Goal: Task Accomplishment & Management: Complete application form

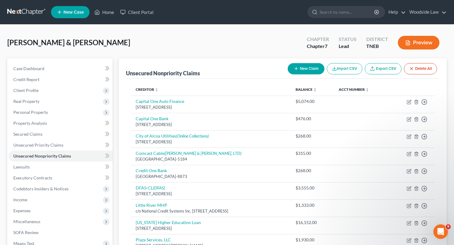
click at [297, 70] on button "New Claim" at bounding box center [306, 68] width 37 height 11
select select "2"
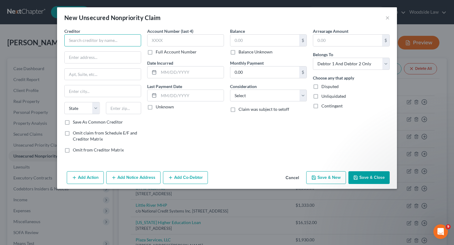
click at [86, 38] on input "text" at bounding box center [102, 40] width 77 height 12
type input "[GEOGRAPHIC_DATA]"
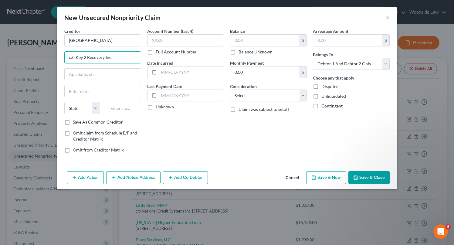
type input "c/o Key 2 Recovery Inc."
type input "[STREET_ADDRESS]"
click at [126, 110] on input "text" at bounding box center [124, 108] width 36 height 12
type input "45013"
type input "[PERSON_NAME]"
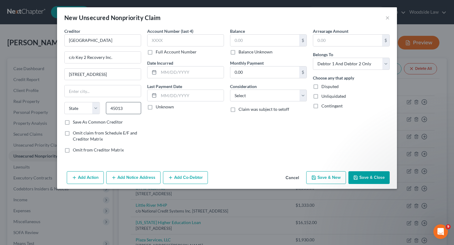
select select "36"
click at [197, 74] on input "text" at bounding box center [191, 73] width 65 height 12
type input "2020"
click at [256, 43] on input "text" at bounding box center [264, 41] width 69 height 12
type input "4,996"
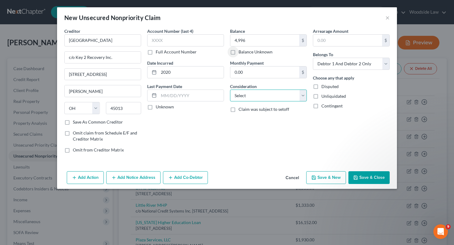
click at [279, 96] on select "Select Cable / Satellite Services Collection Agency Credit Card Debt Debt Couns…" at bounding box center [268, 96] width 77 height 12
select select "1"
click at [230, 90] on select "Select Cable / Satellite Services Collection Agency Credit Card Debt Debt Couns…" at bounding box center [268, 96] width 77 height 12
click at [347, 67] on select "Select Debtor 1 Only Debtor 2 Only Debtor 1 And Debtor 2 Only At Least One Of T…" at bounding box center [351, 64] width 77 height 12
select select "0"
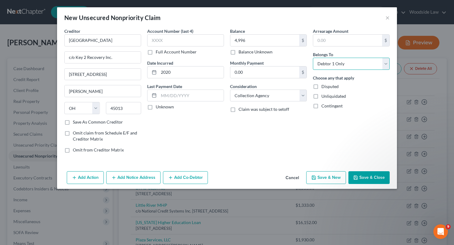
click at [313, 58] on select "Select Debtor 1 Only Debtor 2 Only Debtor 1 And Debtor 2 Only At Least One Of T…" at bounding box center [351, 64] width 77 height 12
click at [322, 176] on button "Save & New" at bounding box center [326, 177] width 40 height 13
select select "2"
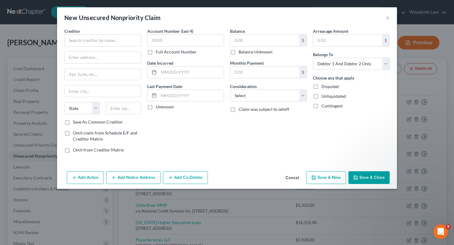
type input "4,996.00"
click at [296, 176] on button "Cancel" at bounding box center [292, 178] width 23 height 12
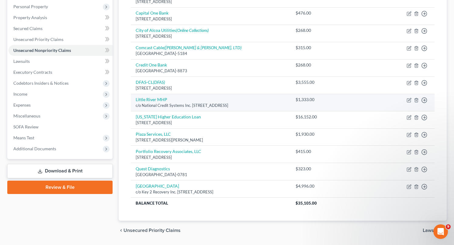
scroll to position [124, 0]
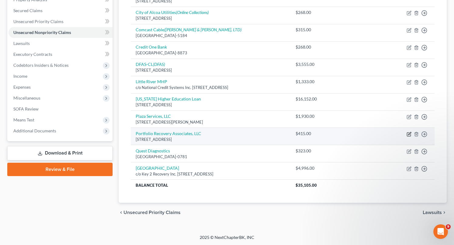
click at [410, 133] on icon "button" at bounding box center [409, 133] width 3 height 3
select select "48"
select select "1"
select select "0"
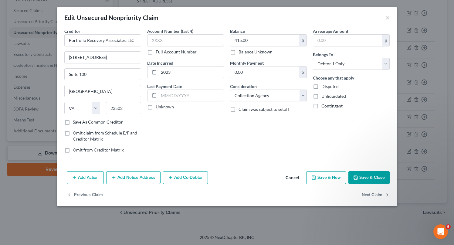
click at [142, 174] on button "Add Notice Address" at bounding box center [133, 177] width 54 height 13
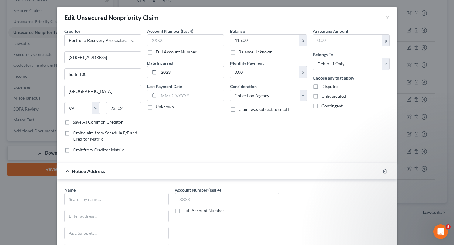
click at [125, 191] on div "Name *" at bounding box center [116, 196] width 104 height 19
click at [131, 200] on input "text" at bounding box center [116, 199] width 104 height 12
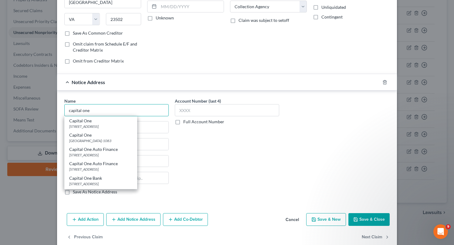
scroll to position [99, 0]
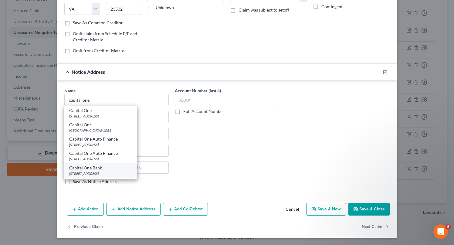
click at [112, 173] on div "[STREET_ADDRESS]" at bounding box center [100, 173] width 63 height 5
type input "Capital One Bank"
type input "PO Box 31293"
type input "[GEOGRAPHIC_DATA]"
select select "46"
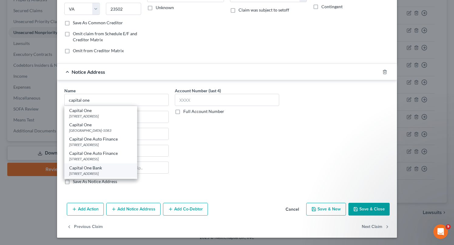
type input "84131"
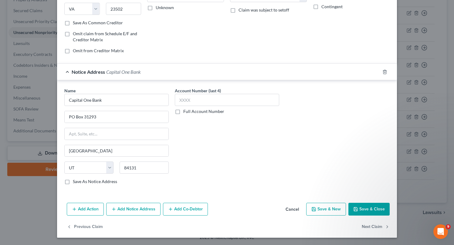
click at [370, 208] on button "Save & Close" at bounding box center [369, 209] width 41 height 13
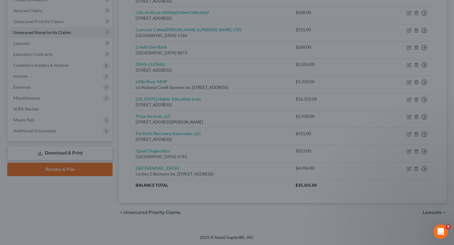
type input "0"
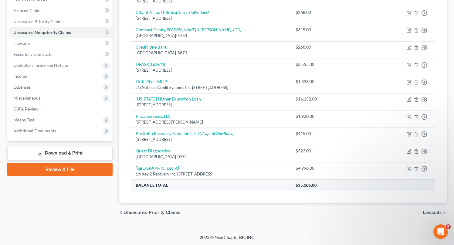
scroll to position [0, 0]
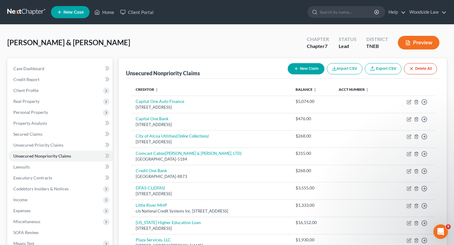
click at [307, 69] on button "New Claim" at bounding box center [306, 68] width 37 height 11
select select "2"
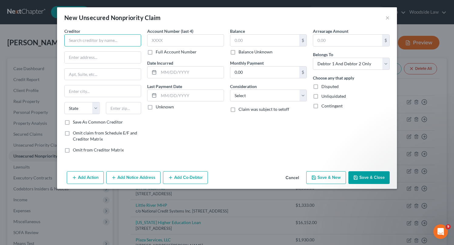
click at [125, 41] on input "text" at bounding box center [102, 40] width 77 height 12
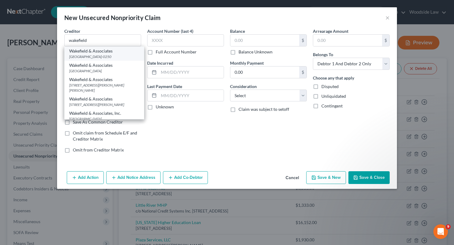
click at [125, 53] on div "Wakefield & Associates" at bounding box center [104, 51] width 70 height 6
type input "Wakefield & Associates"
type input "PO Box 50250"
type input "[GEOGRAPHIC_DATA]"
select select "44"
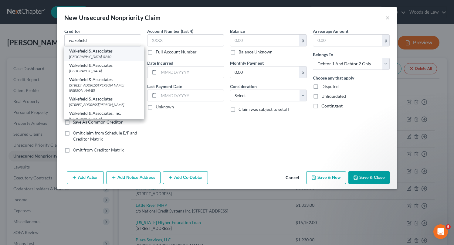
type input "37950-0250"
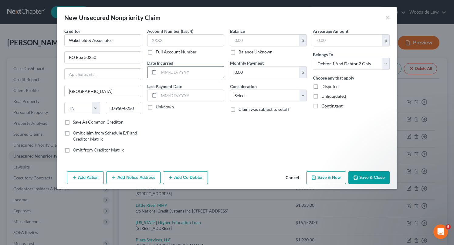
click at [189, 72] on input "text" at bounding box center [191, 73] width 65 height 12
type input "2022"
click at [262, 39] on input "text" at bounding box center [264, 41] width 69 height 12
type input "760"
click at [290, 97] on select "Select Cable / Satellite Services Collection Agency Credit Card Debt Debt Couns…" at bounding box center [268, 96] width 77 height 12
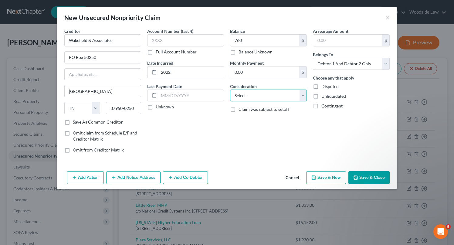
select select "9"
click at [230, 90] on select "Select Cable / Satellite Services Collection Agency Credit Card Debt Debt Couns…" at bounding box center [268, 96] width 77 height 12
click at [143, 182] on button "Add Notice Address" at bounding box center [133, 177] width 54 height 13
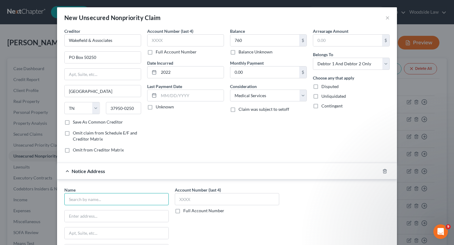
click at [136, 203] on input "text" at bounding box center [116, 199] width 104 height 12
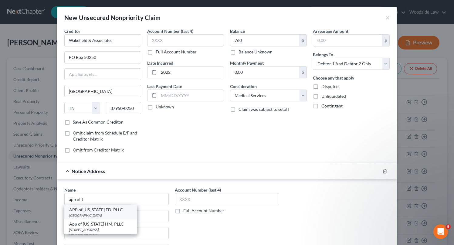
click at [117, 210] on div "APP of [US_STATE] ED, PLLC" at bounding box center [100, 210] width 63 height 6
type input "APP of [US_STATE] ED, PLLC"
type input "PO Box 31957"
type input "[GEOGRAPHIC_DATA]"
select select "44"
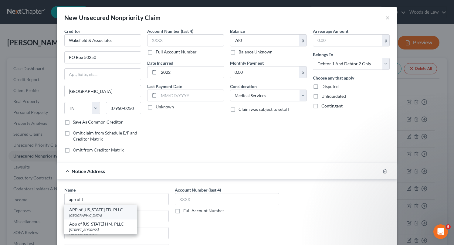
type input "37040"
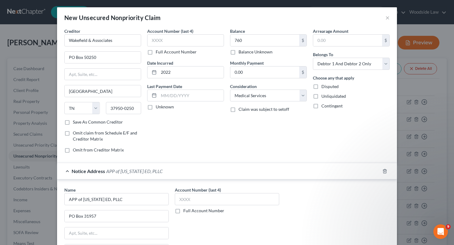
scroll to position [82, 0]
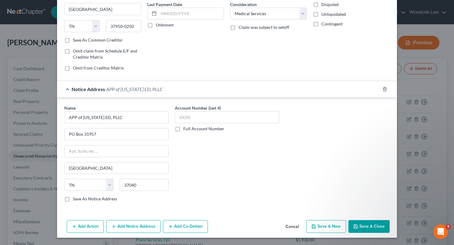
click at [384, 221] on button "Save & Close" at bounding box center [369, 226] width 41 height 13
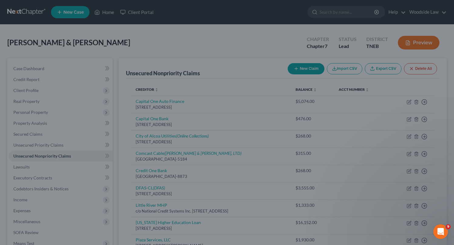
type input "760.00"
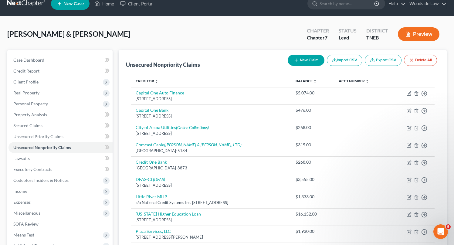
scroll to position [0, 0]
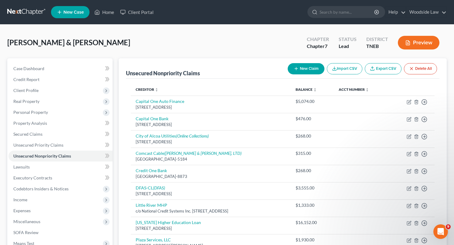
click at [306, 67] on button "New Claim" at bounding box center [306, 68] width 37 height 11
select select "2"
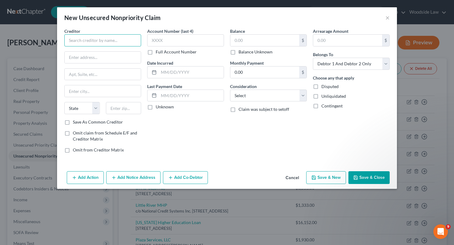
click at [124, 39] on input "text" at bounding box center [102, 40] width 77 height 12
type input "I"
type input "University Accounting Services"
type input "PO Box 918"
click at [121, 108] on input "text" at bounding box center [124, 108] width 36 height 12
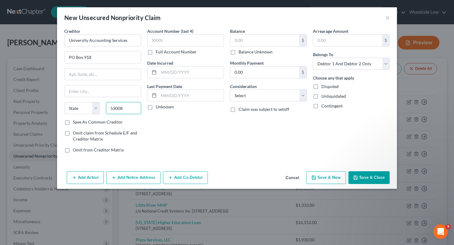
type input "53008"
type input "Brookfield"
select select "52"
click at [166, 69] on input "text" at bounding box center [191, 73] width 65 height 12
type input "2020"
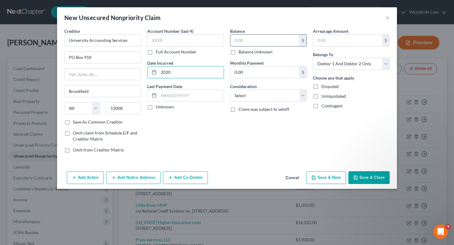
click at [248, 40] on input "text" at bounding box center [264, 41] width 69 height 12
type input "3,404"
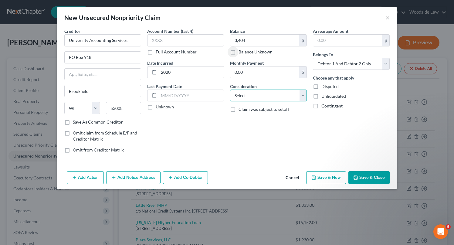
click at [268, 101] on select "Select Cable / Satellite Services Collection Agency Credit Card Debt Debt Couns…" at bounding box center [268, 96] width 77 height 12
select select "17"
click at [230, 90] on select "Select Cable / Satellite Services Collection Agency Credit Card Debt Debt Couns…" at bounding box center [268, 96] width 77 height 12
click at [292, 178] on button "Cancel" at bounding box center [292, 178] width 23 height 12
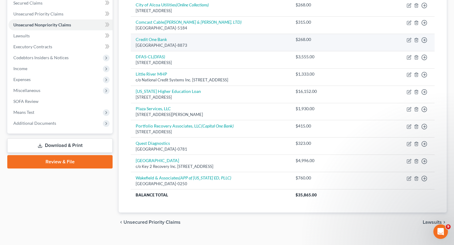
scroll to position [141, 0]
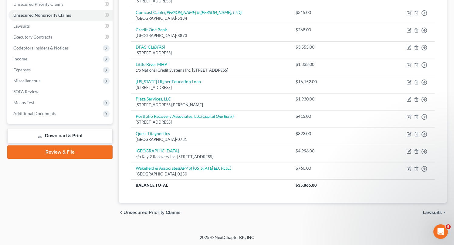
click at [160, 210] on span "Unsecured Priority Claims" at bounding box center [152, 212] width 57 height 5
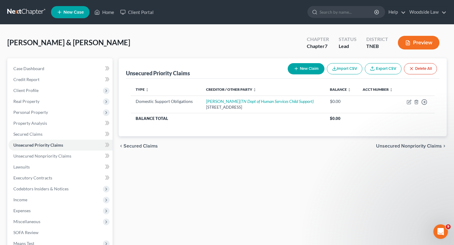
click at [424, 145] on span "Unsecured Nonpriority Claims" at bounding box center [409, 146] width 66 height 5
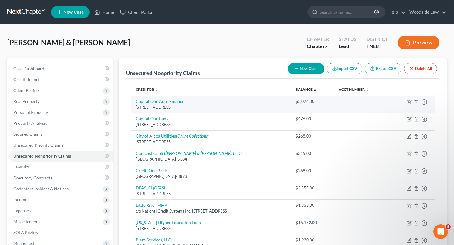
click at [408, 101] on icon "button" at bounding box center [409, 102] width 5 height 5
select select "45"
select select "4"
select select "2"
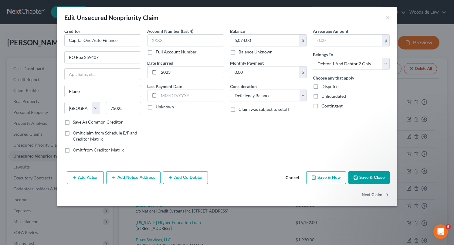
click at [367, 180] on button "Save & Close" at bounding box center [369, 177] width 41 height 13
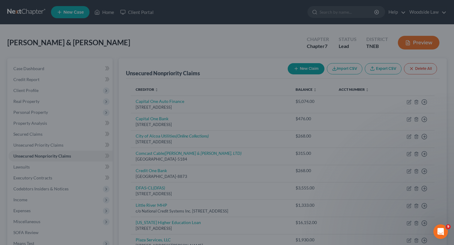
type input "0"
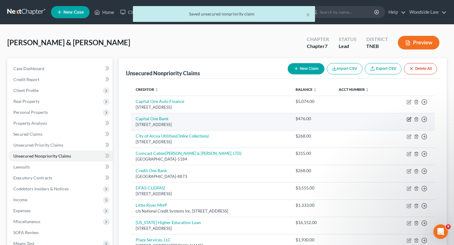
click at [411, 118] on icon "button" at bounding box center [409, 119] width 5 height 5
select select "46"
select select "2"
select select "0"
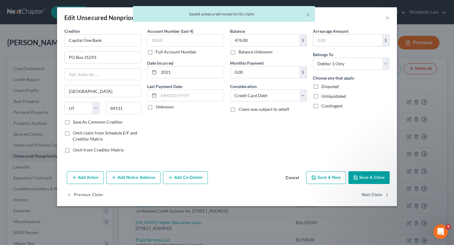
click at [375, 178] on button "Save & Close" at bounding box center [369, 177] width 41 height 13
type input "0"
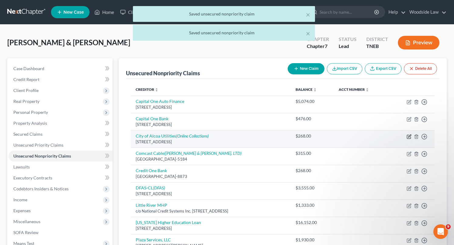
click at [410, 136] on icon "button" at bounding box center [409, 136] width 3 height 3
select select "44"
select select "0"
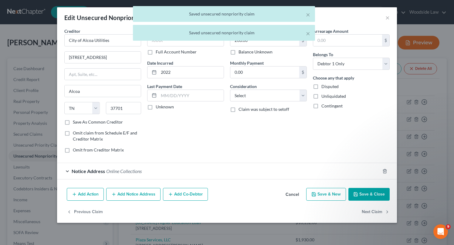
click at [359, 190] on button "Save & Close" at bounding box center [369, 194] width 41 height 13
type input "0"
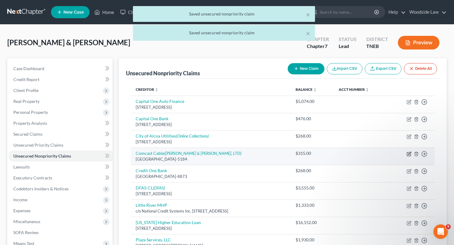
click at [409, 154] on icon "button" at bounding box center [409, 153] width 3 height 3
select select "10"
select select "0"
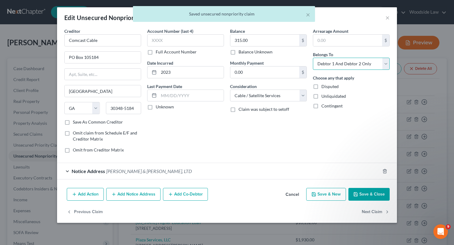
click at [372, 68] on select "Select Debtor 1 Only Debtor 2 Only Debtor 1 And Debtor 2 Only At Least One Of T…" at bounding box center [351, 64] width 77 height 12
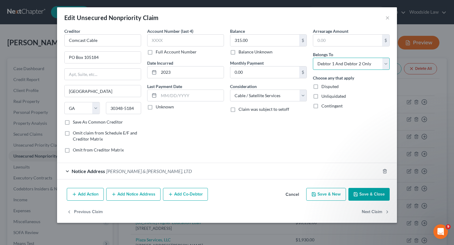
select select "0"
click at [313, 58] on select "Select Debtor 1 Only Debtor 2 Only Debtor 1 And Debtor 2 Only At Least One Of T…" at bounding box center [351, 64] width 77 height 12
click at [367, 191] on button "Save & Close" at bounding box center [369, 194] width 41 height 13
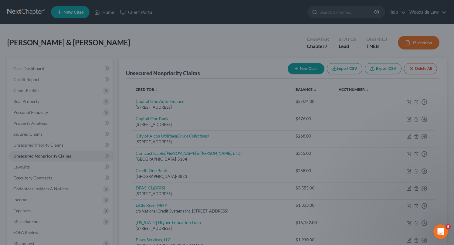
type input "0"
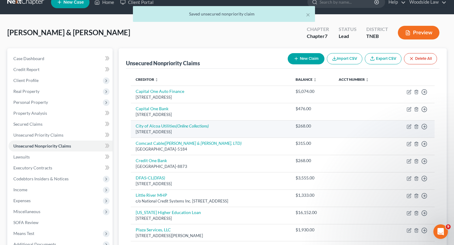
scroll to position [9, 0]
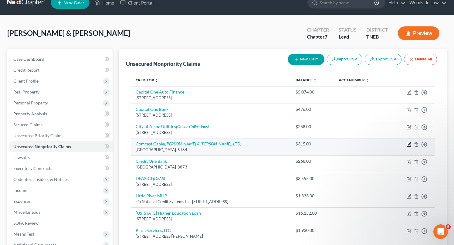
click at [408, 145] on icon "button" at bounding box center [409, 143] width 3 height 3
select select "10"
select select "0"
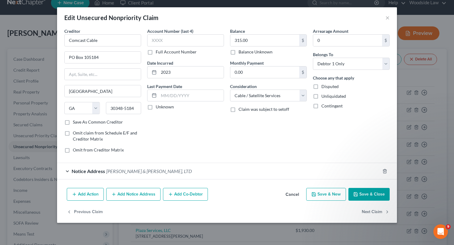
click at [369, 195] on button "Save & Close" at bounding box center [369, 194] width 41 height 13
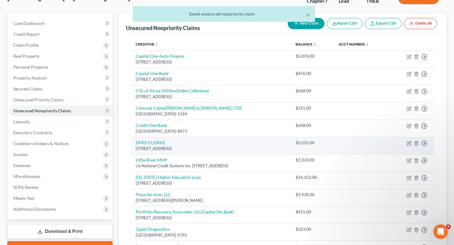
scroll to position [52, 0]
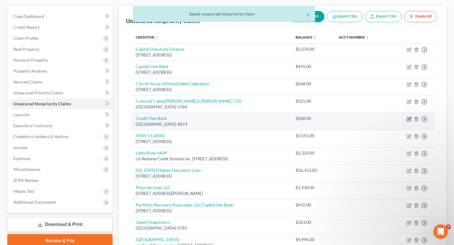
click at [411, 121] on icon "button" at bounding box center [409, 119] width 5 height 5
select select "31"
select select "2"
select select "0"
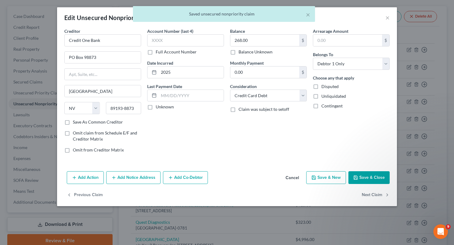
click at [366, 180] on button "Save & Close" at bounding box center [369, 177] width 41 height 13
type input "0"
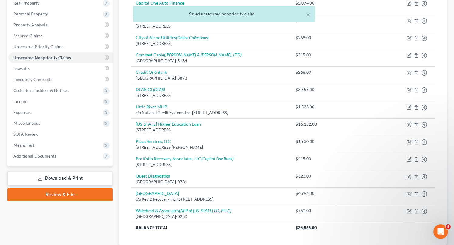
scroll to position [101, 0]
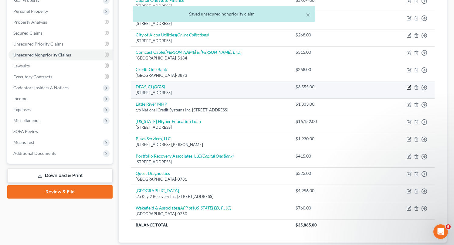
click at [408, 87] on icon "button" at bounding box center [409, 86] width 3 height 3
select select "36"
select select "10"
select select "0"
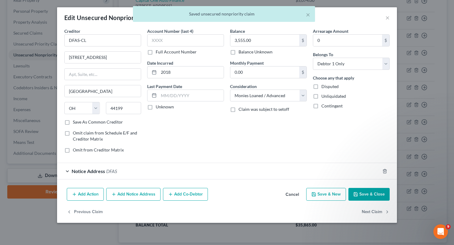
click at [371, 195] on button "Save & Close" at bounding box center [369, 194] width 41 height 13
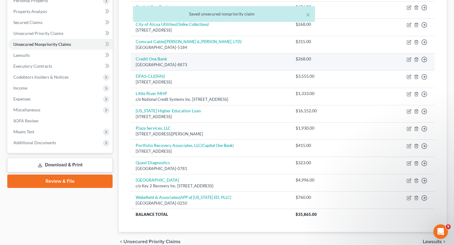
scroll to position [123, 0]
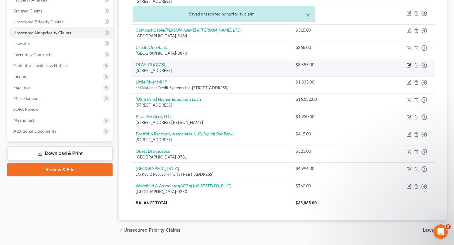
click at [410, 65] on icon "button" at bounding box center [409, 65] width 5 height 5
select select "36"
select select "10"
select select "0"
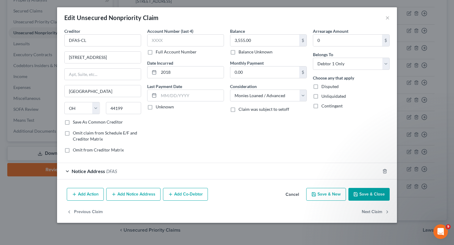
click at [373, 195] on button "Save & Close" at bounding box center [369, 194] width 41 height 13
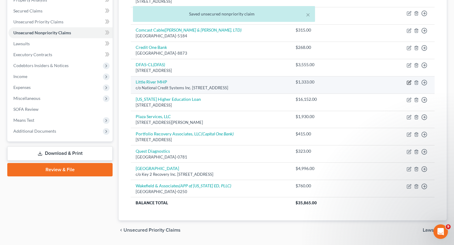
click at [410, 82] on icon "button" at bounding box center [409, 82] width 5 height 5
select select "10"
select select "14"
select select "0"
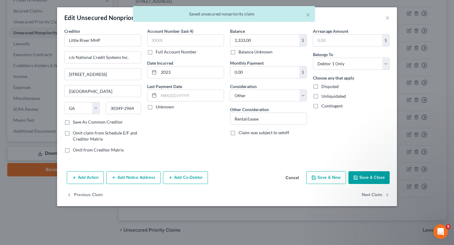
click at [359, 178] on button "Save & Close" at bounding box center [369, 177] width 41 height 13
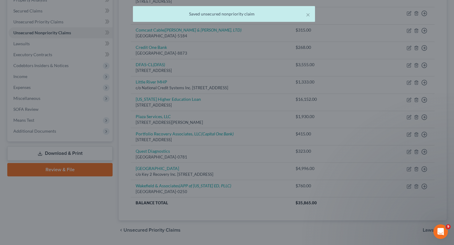
type input "0"
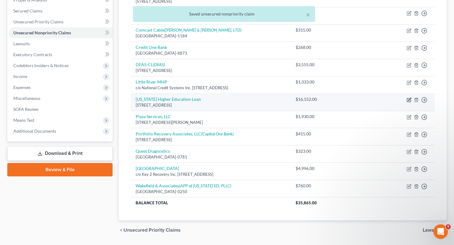
click at [409, 98] on icon "button" at bounding box center [409, 100] width 4 height 4
select select "26"
select select "17"
select select "0"
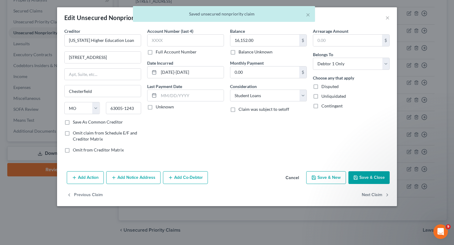
click at [364, 172] on button "Save & Close" at bounding box center [369, 177] width 41 height 13
type input "0"
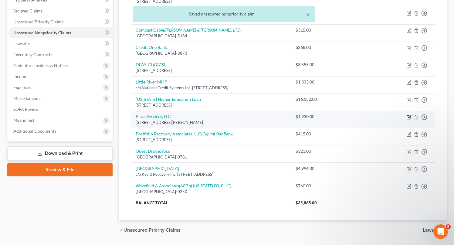
click at [411, 115] on icon "button" at bounding box center [409, 117] width 5 height 5
select select "10"
select select "1"
select select "0"
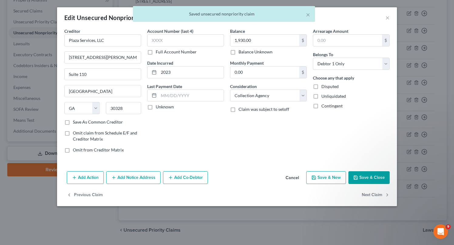
click at [375, 179] on button "Save & Close" at bounding box center [369, 177] width 41 height 13
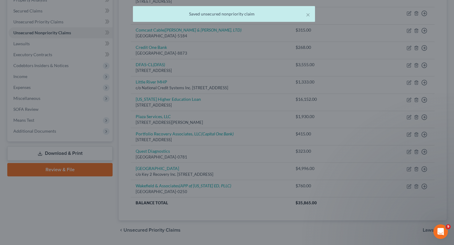
type input "0"
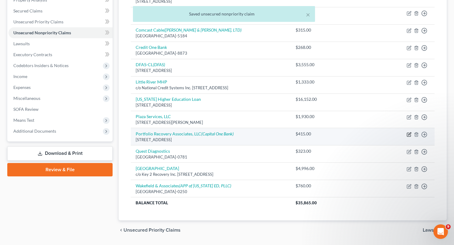
click at [410, 134] on icon "button" at bounding box center [409, 134] width 5 height 5
select select "48"
select select "1"
select select "0"
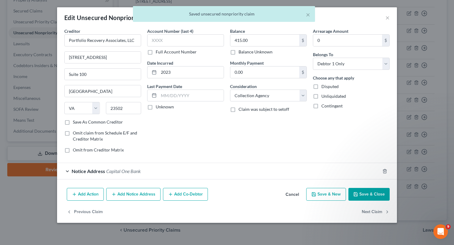
click at [366, 195] on button "Save & Close" at bounding box center [369, 194] width 41 height 13
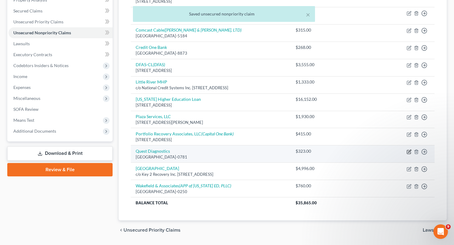
click at [409, 150] on icon "button" at bounding box center [409, 152] width 4 height 4
select select "36"
select select "9"
select select "2"
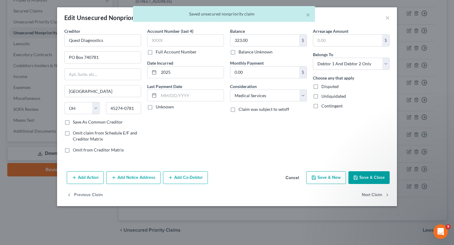
click at [373, 177] on button "Save & Close" at bounding box center [369, 177] width 41 height 13
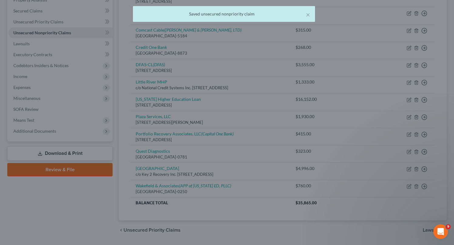
type input "0"
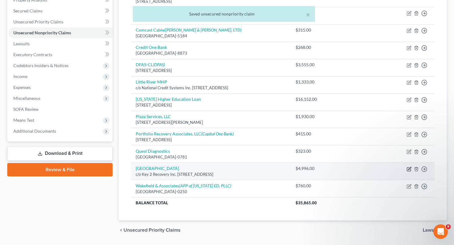
click at [408, 169] on icon "button" at bounding box center [409, 169] width 5 height 5
select select "36"
select select "1"
select select "0"
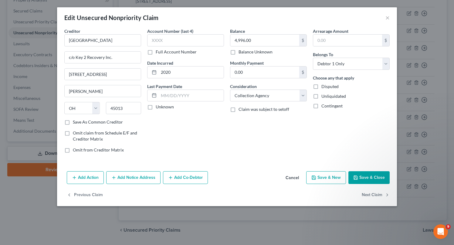
click at [376, 175] on button "Save & Close" at bounding box center [369, 177] width 41 height 13
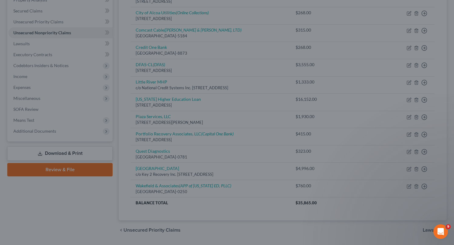
type input "0"
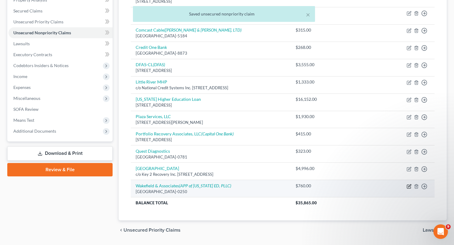
click at [409, 187] on icon "button" at bounding box center [409, 186] width 5 height 5
select select "44"
select select "9"
select select "2"
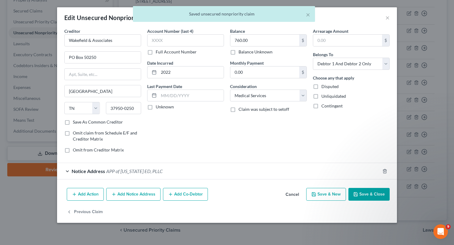
click at [351, 56] on div "Belongs To * Select Debtor 1 Only Debtor 2 Only Debtor 1 And Debtor 2 Only At L…" at bounding box center [351, 60] width 77 height 19
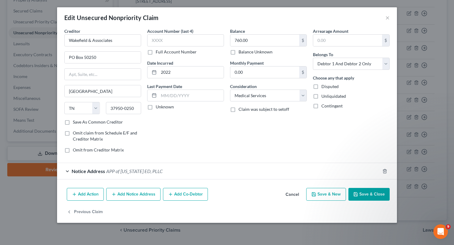
click at [368, 190] on button "Save & Close" at bounding box center [369, 194] width 41 height 13
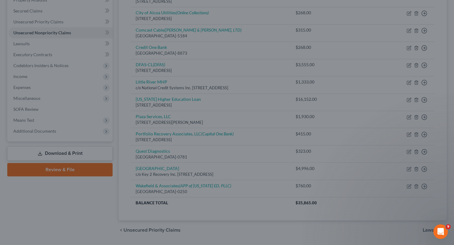
type input "0"
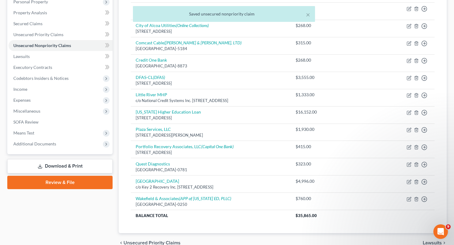
scroll to position [107, 0]
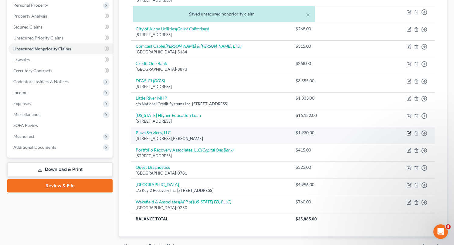
click at [409, 134] on icon "button" at bounding box center [409, 133] width 5 height 5
select select "10"
select select "1"
select select "0"
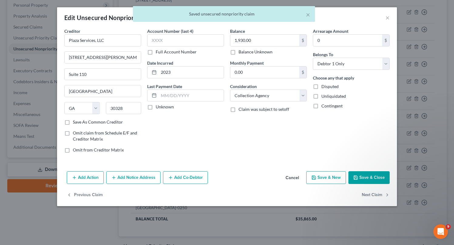
click at [142, 177] on button "Add Notice Address" at bounding box center [133, 177] width 54 height 13
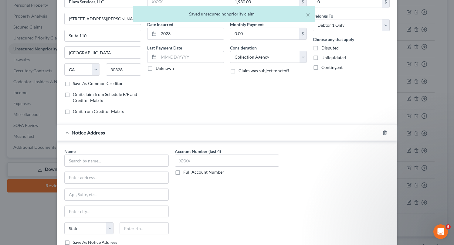
scroll to position [39, 0]
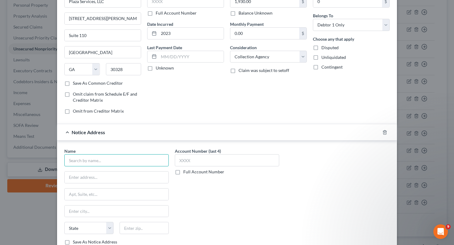
click at [125, 160] on input "text" at bounding box center [116, 160] width 104 height 12
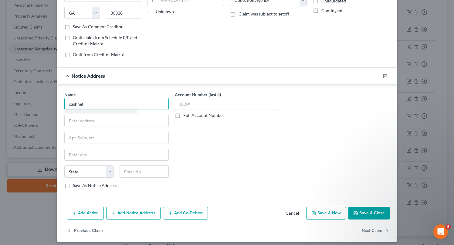
scroll to position [95, 0]
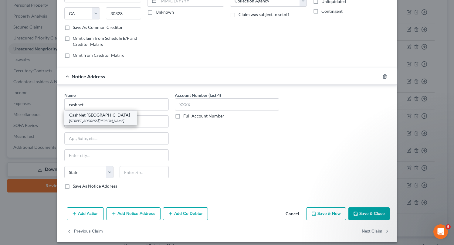
click at [110, 115] on div "CashNet [GEOGRAPHIC_DATA]" at bounding box center [100, 115] width 63 height 6
type input "CashNet [GEOGRAPHIC_DATA]"
type input "175 W [PERSON_NAME]"
type input "Suite 1000"
type input "[GEOGRAPHIC_DATA]"
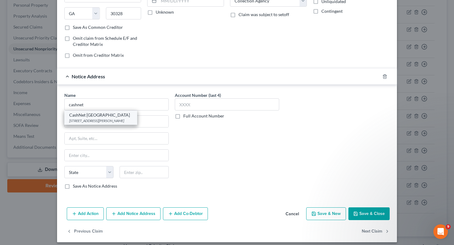
select select "14"
type input "60604"
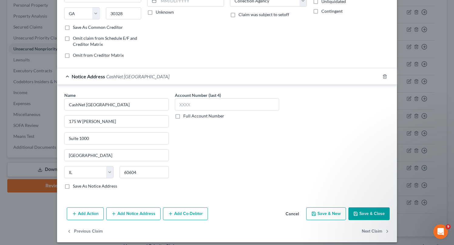
click at [377, 212] on button "Save & Close" at bounding box center [369, 213] width 41 height 13
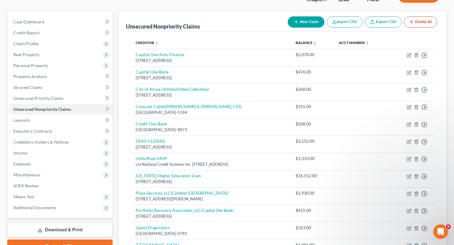
scroll to position [141, 0]
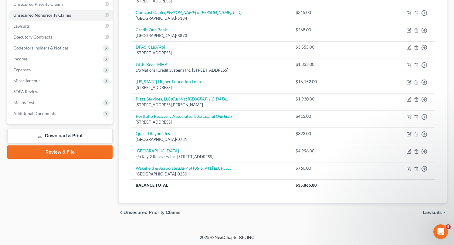
click at [167, 212] on span "Unsecured Priority Claims" at bounding box center [152, 212] width 57 height 5
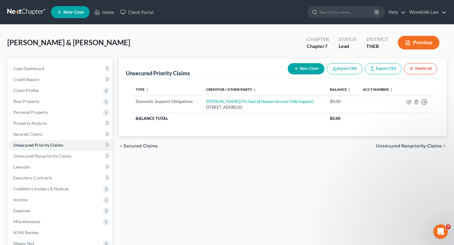
click at [408, 145] on span "Unsecured Nonpriority Claims" at bounding box center [409, 146] width 66 height 5
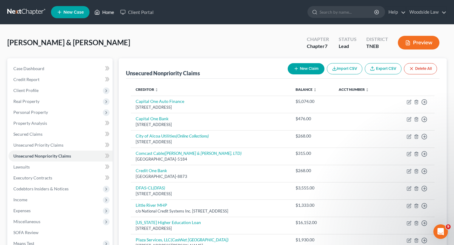
click at [105, 9] on link "Home" at bounding box center [104, 12] width 26 height 11
